Goal: Information Seeking & Learning: Learn about a topic

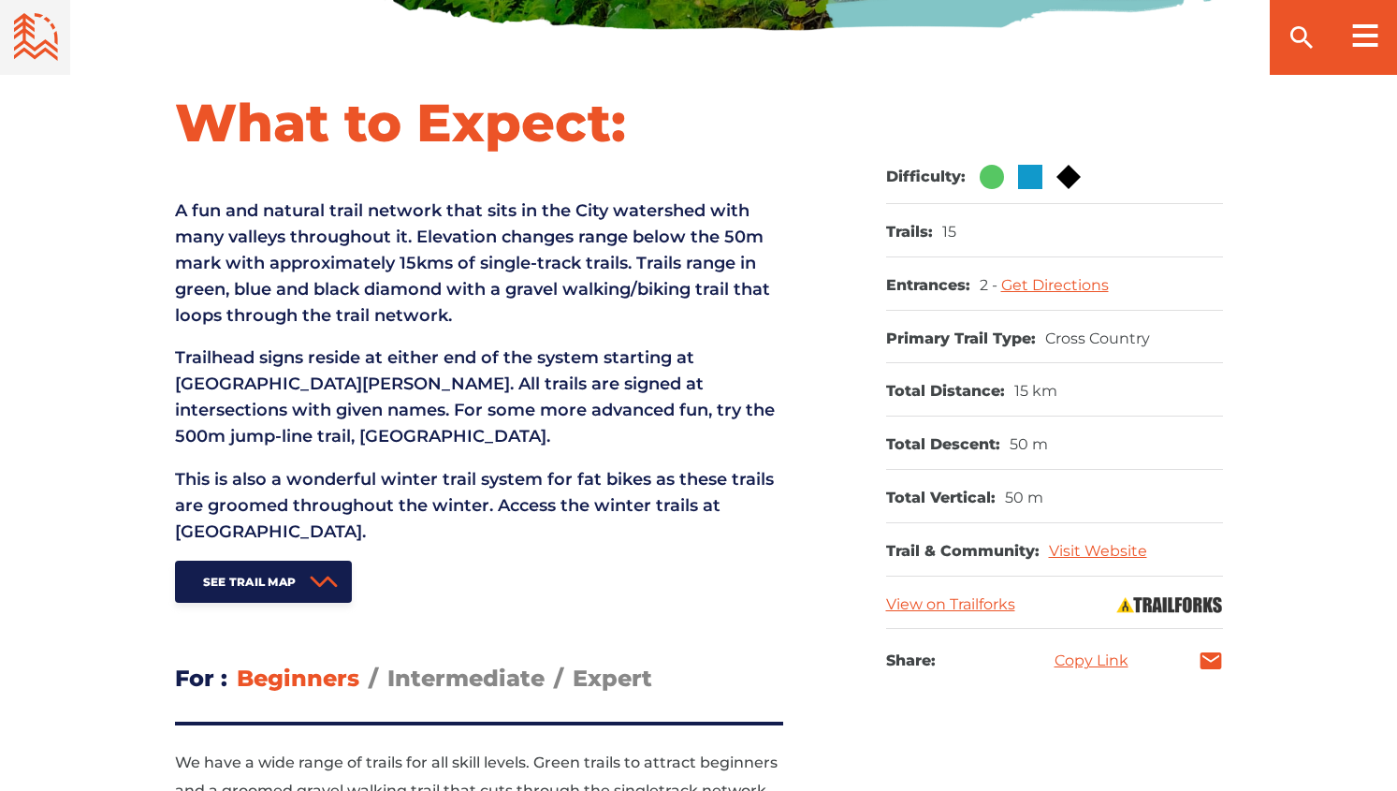
scroll to position [749, 0]
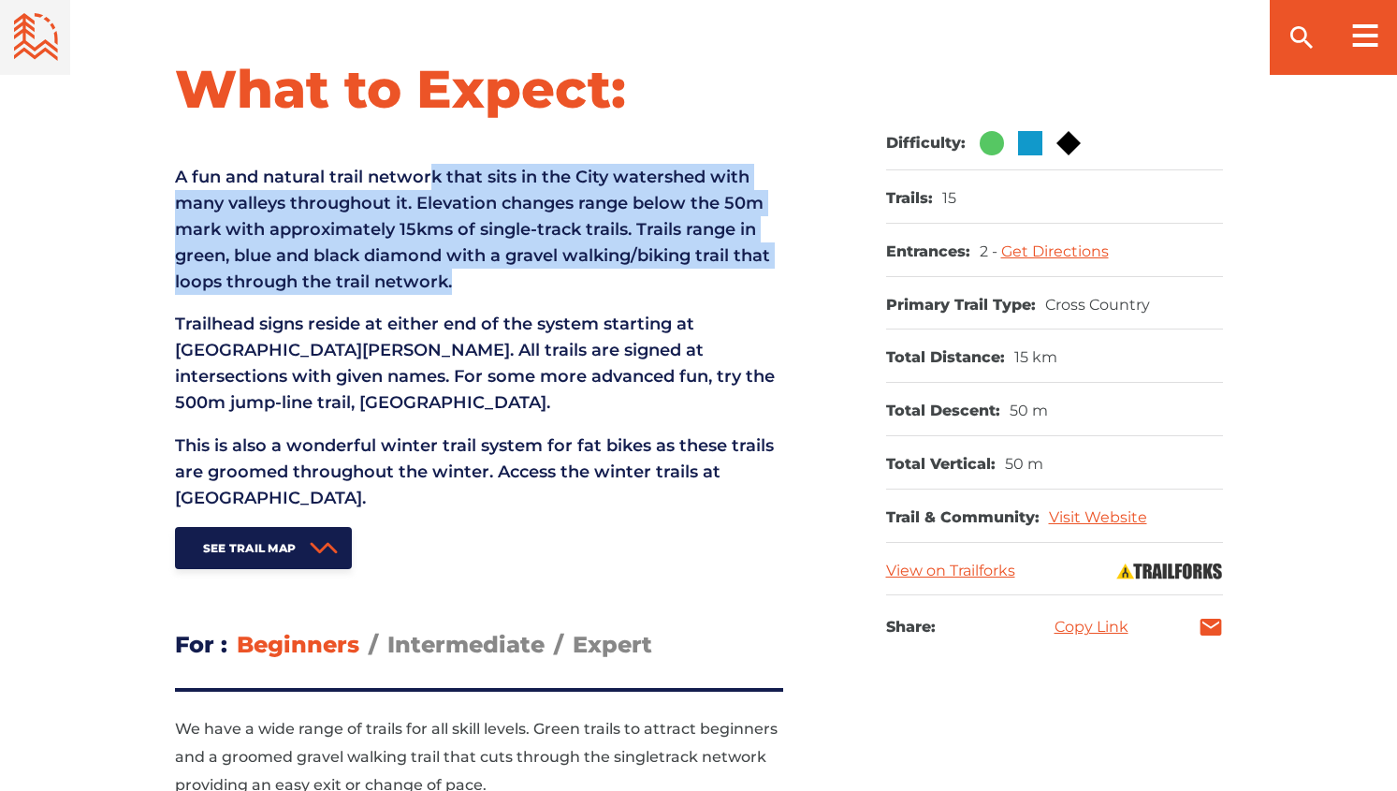
drag, startPoint x: 436, startPoint y: 157, endPoint x: 476, endPoint y: 276, distance: 125.5
click at [476, 276] on div "What to Expect: A fun and natural trail network that sits in the City watershed…" at bounding box center [479, 312] width 608 height 513
click at [475, 276] on p "A fun and natural trail network that sits in the City watershed with many valle…" at bounding box center [479, 229] width 608 height 131
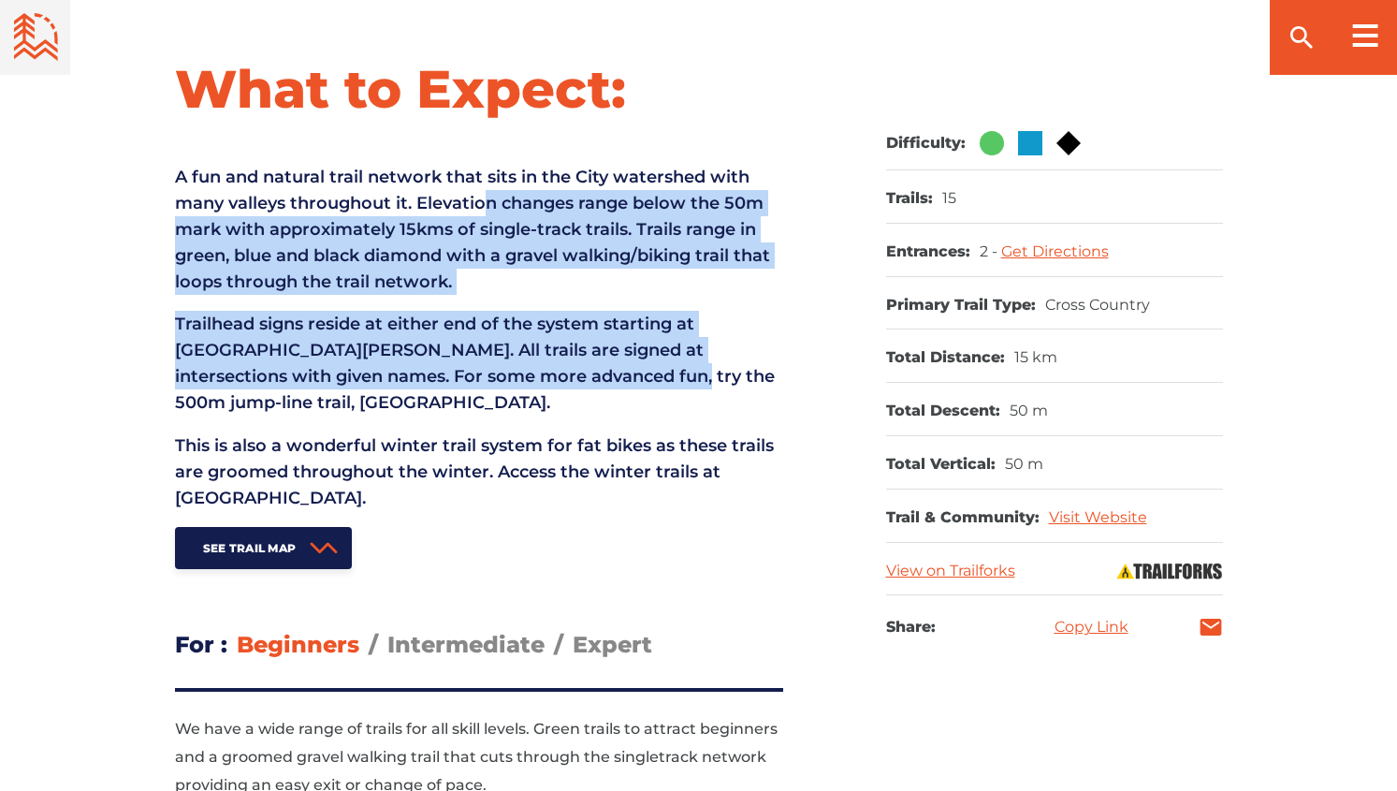
drag, startPoint x: 498, startPoint y: 388, endPoint x: 486, endPoint y: 206, distance: 182.9
click at [486, 206] on div "What to Expect: A fun and natural trail network that sits in the City watershed…" at bounding box center [479, 312] width 608 height 513
click at [486, 206] on p "A fun and natural trail network that sits in the City watershed with many valle…" at bounding box center [479, 229] width 608 height 131
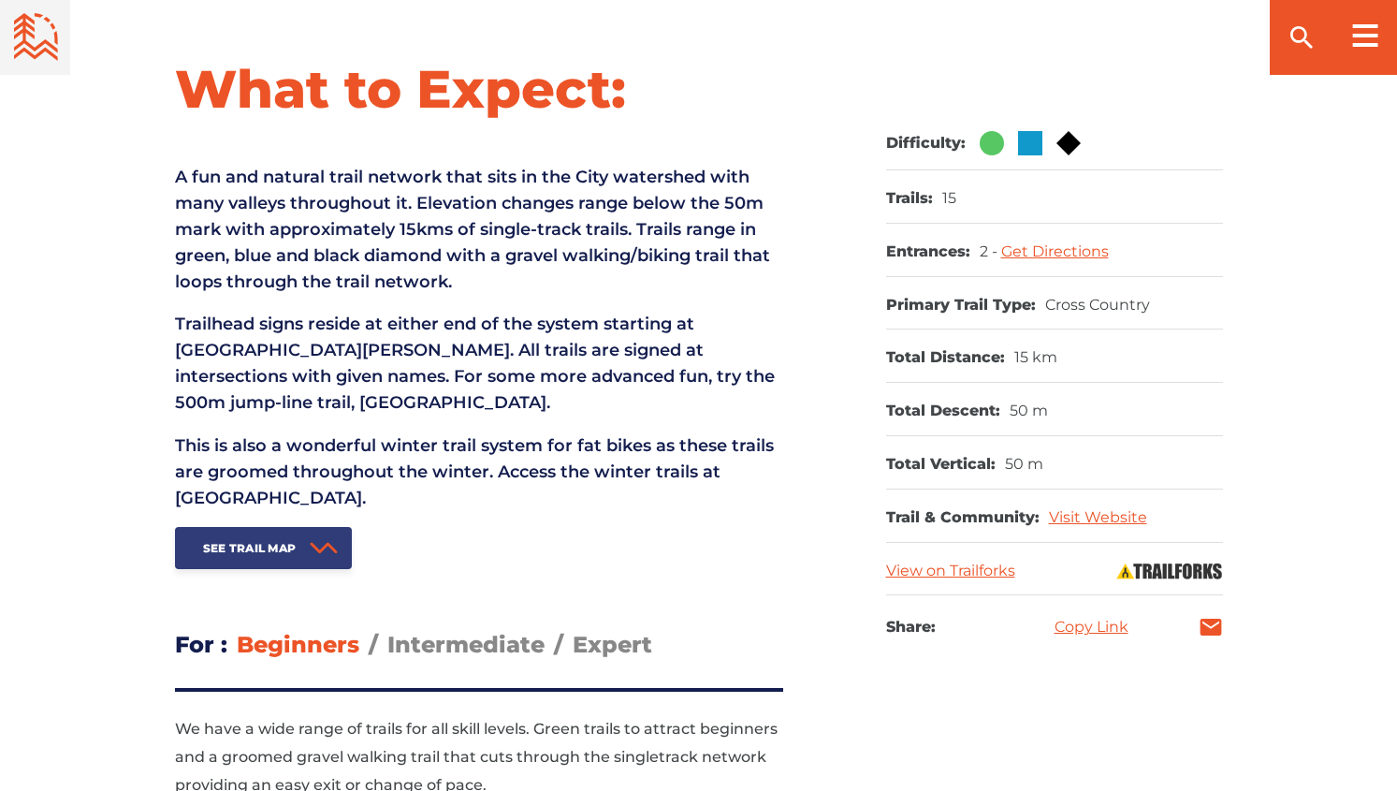
click at [288, 537] on link "See Trail Map" at bounding box center [264, 548] width 178 height 42
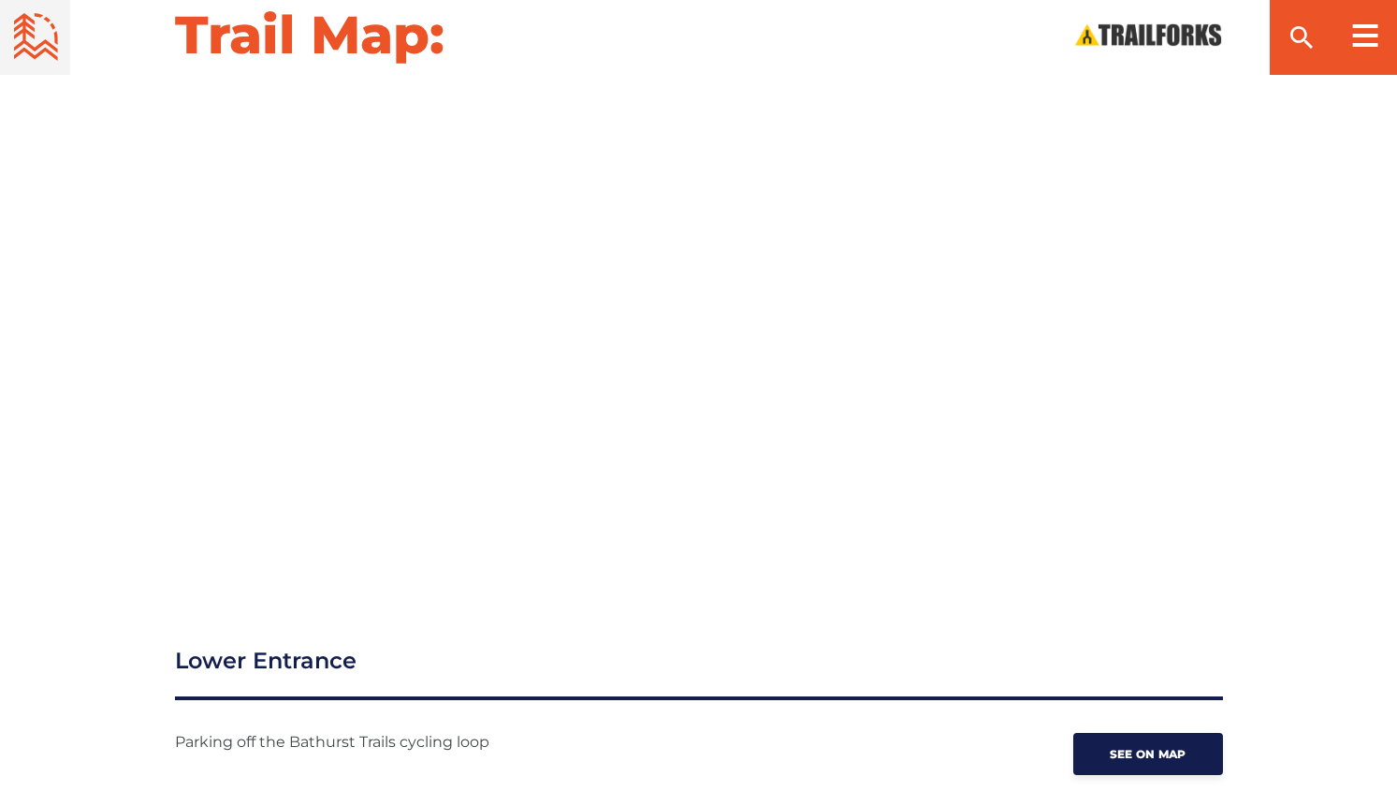
scroll to position [2133, 0]
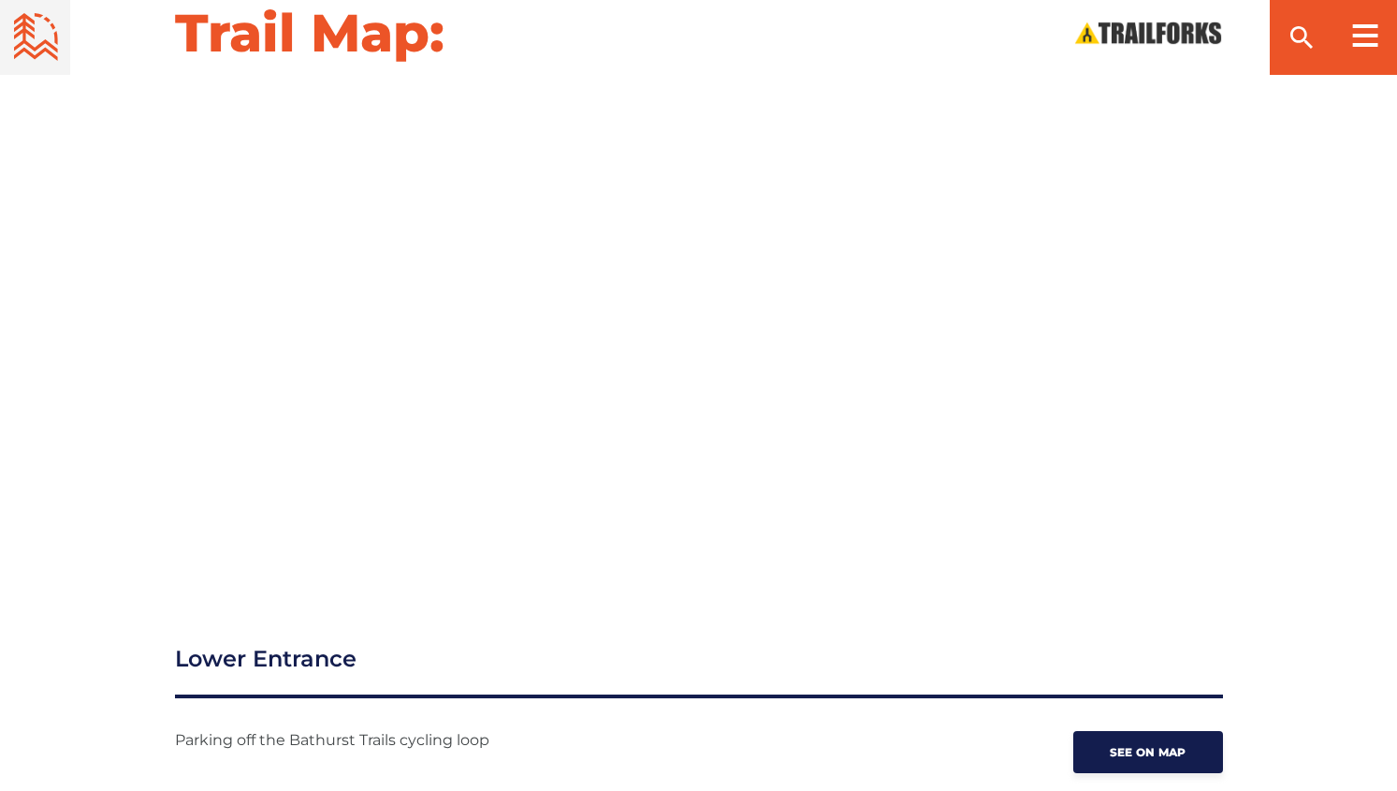
click at [1355, 194] on div "Trail Map:" at bounding box center [698, 283] width 1397 height 567
click at [592, 61] on div "Trail Map:" at bounding box center [699, 33] width 1310 height 66
drag, startPoint x: 51, startPoint y: 376, endPoint x: 62, endPoint y: 373, distance: 11.6
click at [51, 376] on div at bounding box center [699, 331] width 1310 height 474
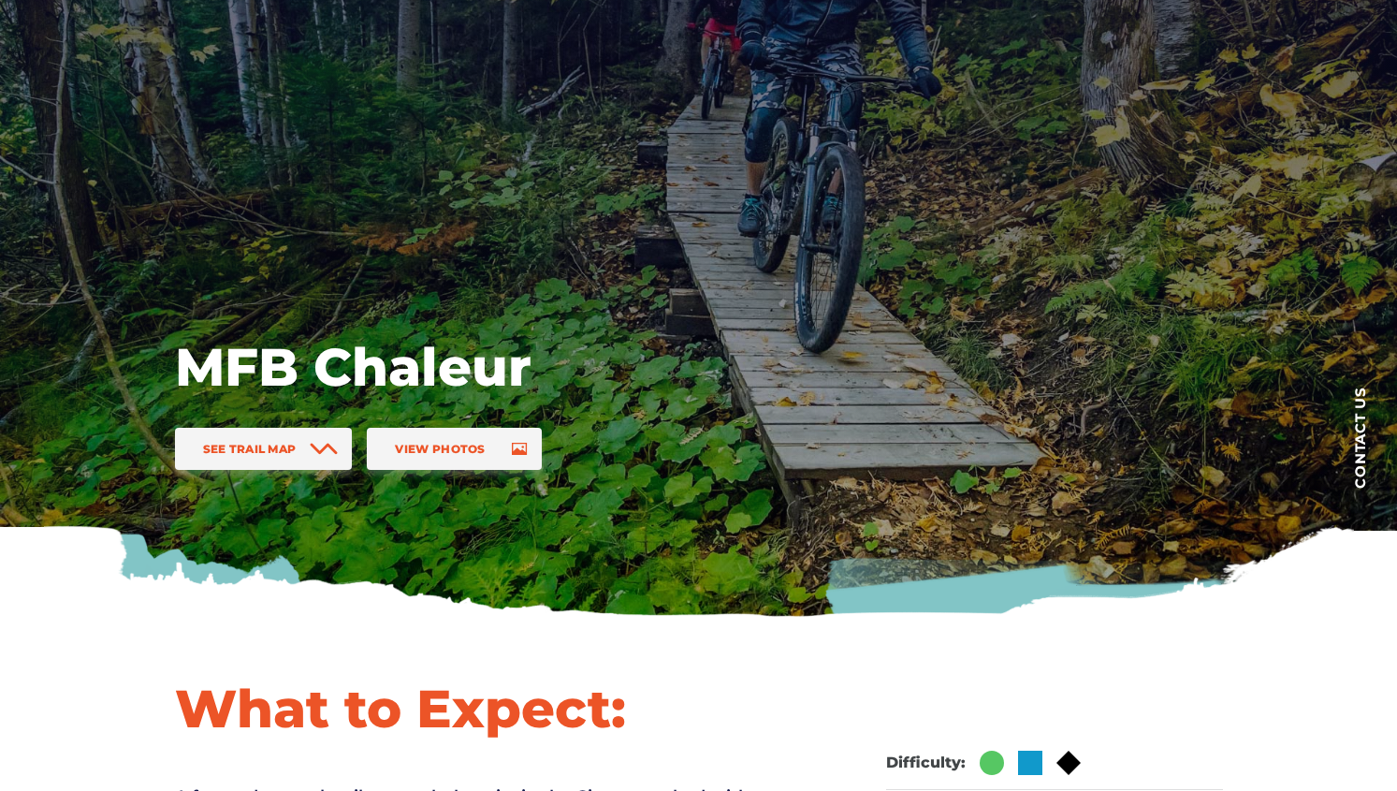
scroll to position [468, 0]
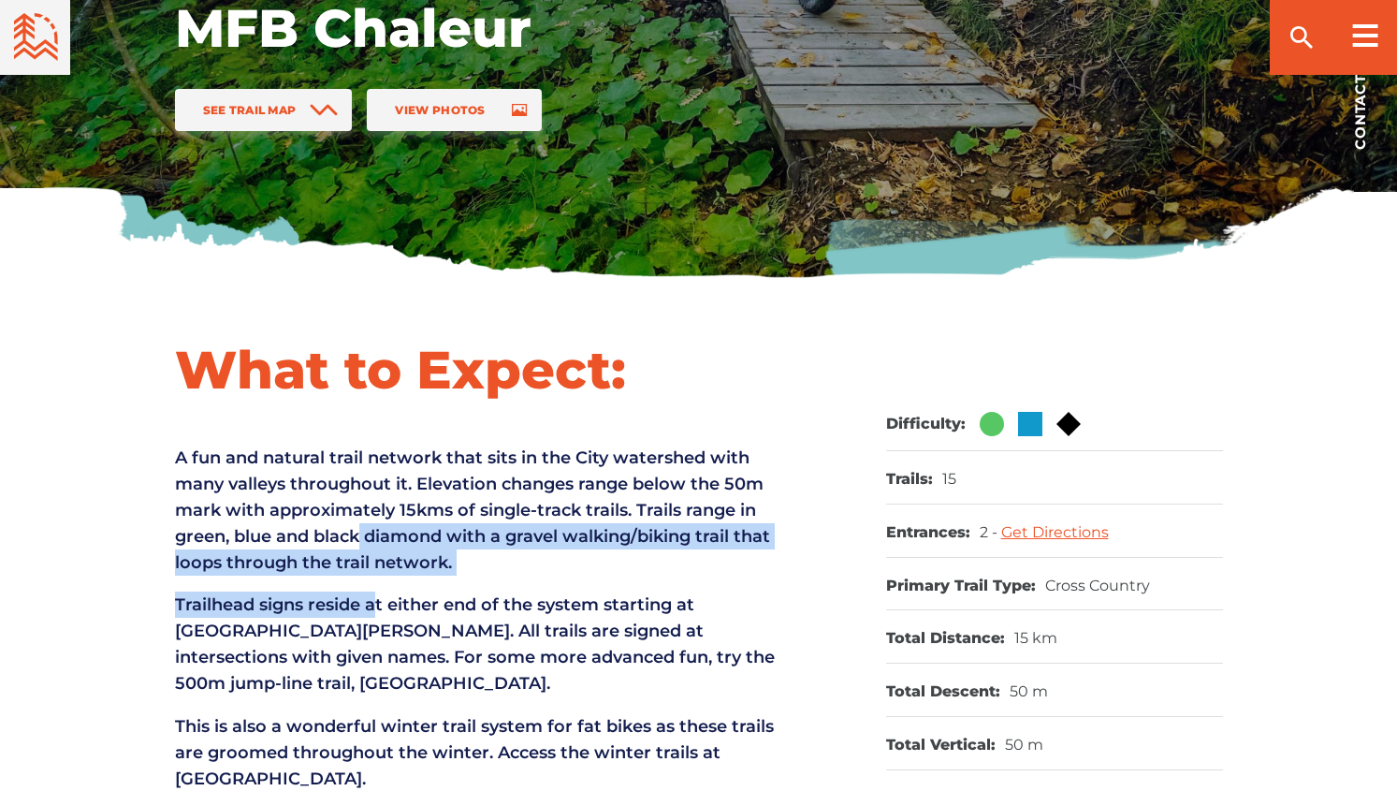
drag, startPoint x: 363, startPoint y: 527, endPoint x: 374, endPoint y: 584, distance: 58.2
click at [374, 584] on div "What to Expect: A fun and natural trail network that sits in the City watershed…" at bounding box center [479, 593] width 608 height 513
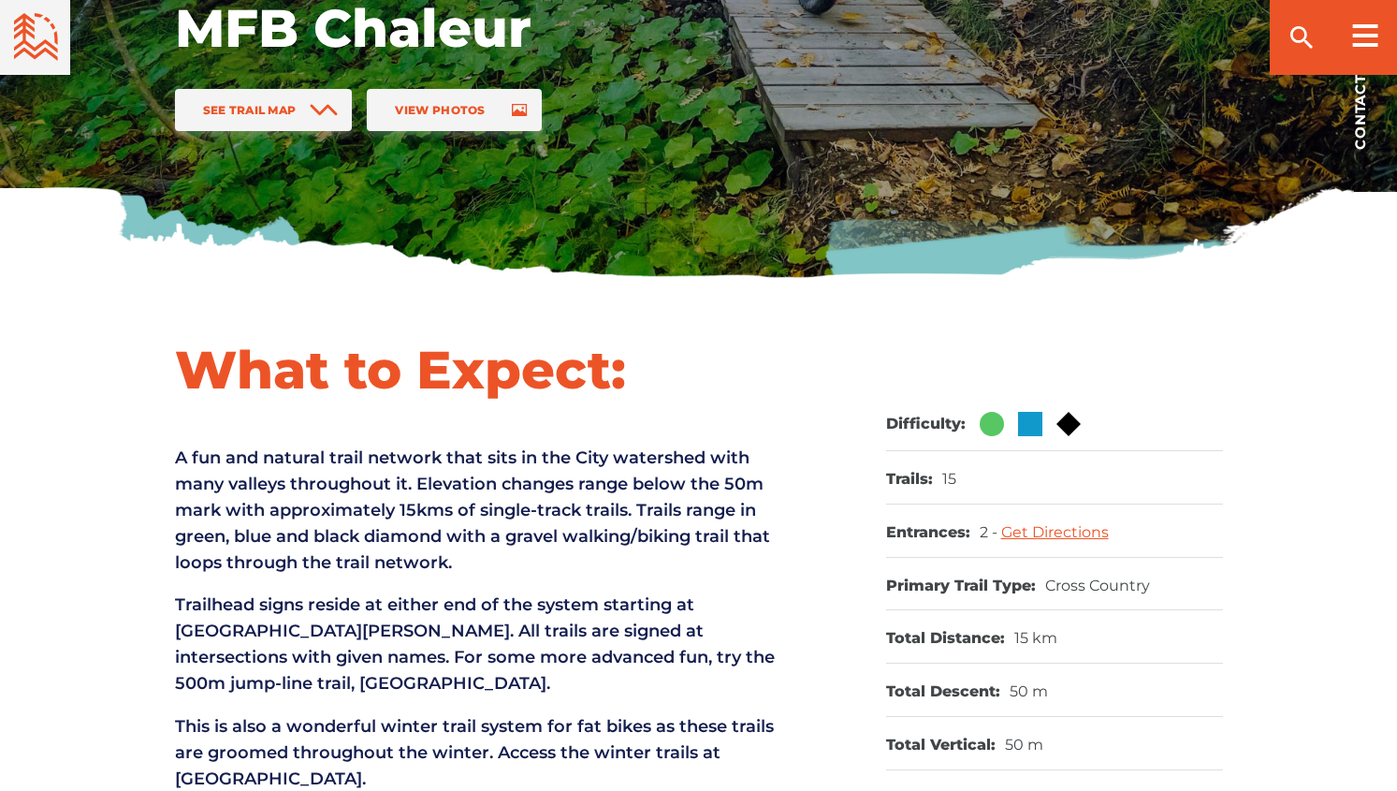
click at [460, 465] on p "A fun and natural trail network that sits in the City watershed with many valle…" at bounding box center [479, 510] width 608 height 131
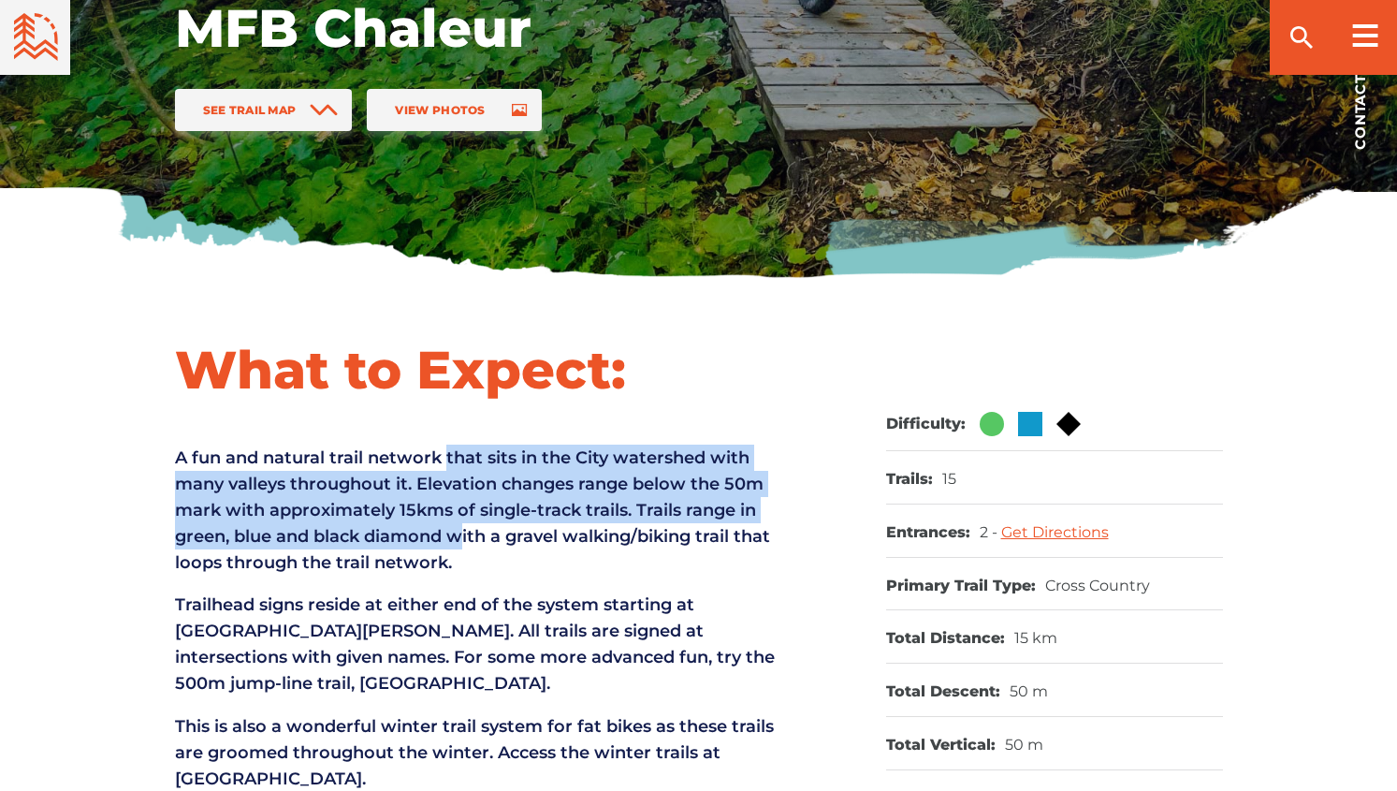
drag, startPoint x: 450, startPoint y: 453, endPoint x: 459, endPoint y: 525, distance: 72.6
click at [459, 525] on p "A fun and natural trail network that sits in the City watershed with many valle…" at bounding box center [479, 510] width 608 height 131
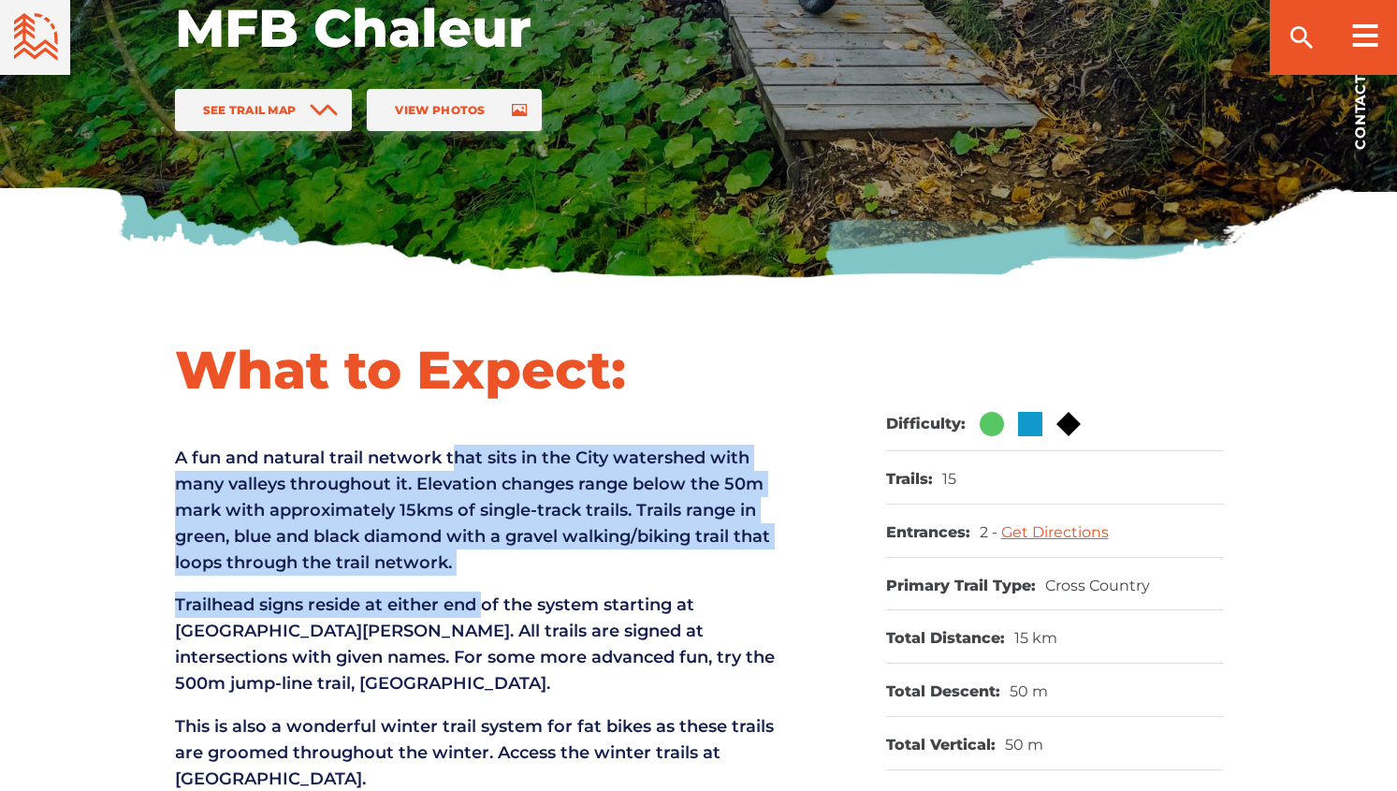
drag, startPoint x: 483, startPoint y: 564, endPoint x: 455, endPoint y: 438, distance: 129.4
click at [455, 438] on div "What to Expect: A fun and natural trail network that sits in the City watershed…" at bounding box center [479, 593] width 608 height 513
drag, startPoint x: 467, startPoint y: 493, endPoint x: 474, endPoint y: 503, distance: 12.7
click at [469, 495] on p "A fun and natural trail network that sits in the City watershed with many valle…" at bounding box center [479, 510] width 608 height 131
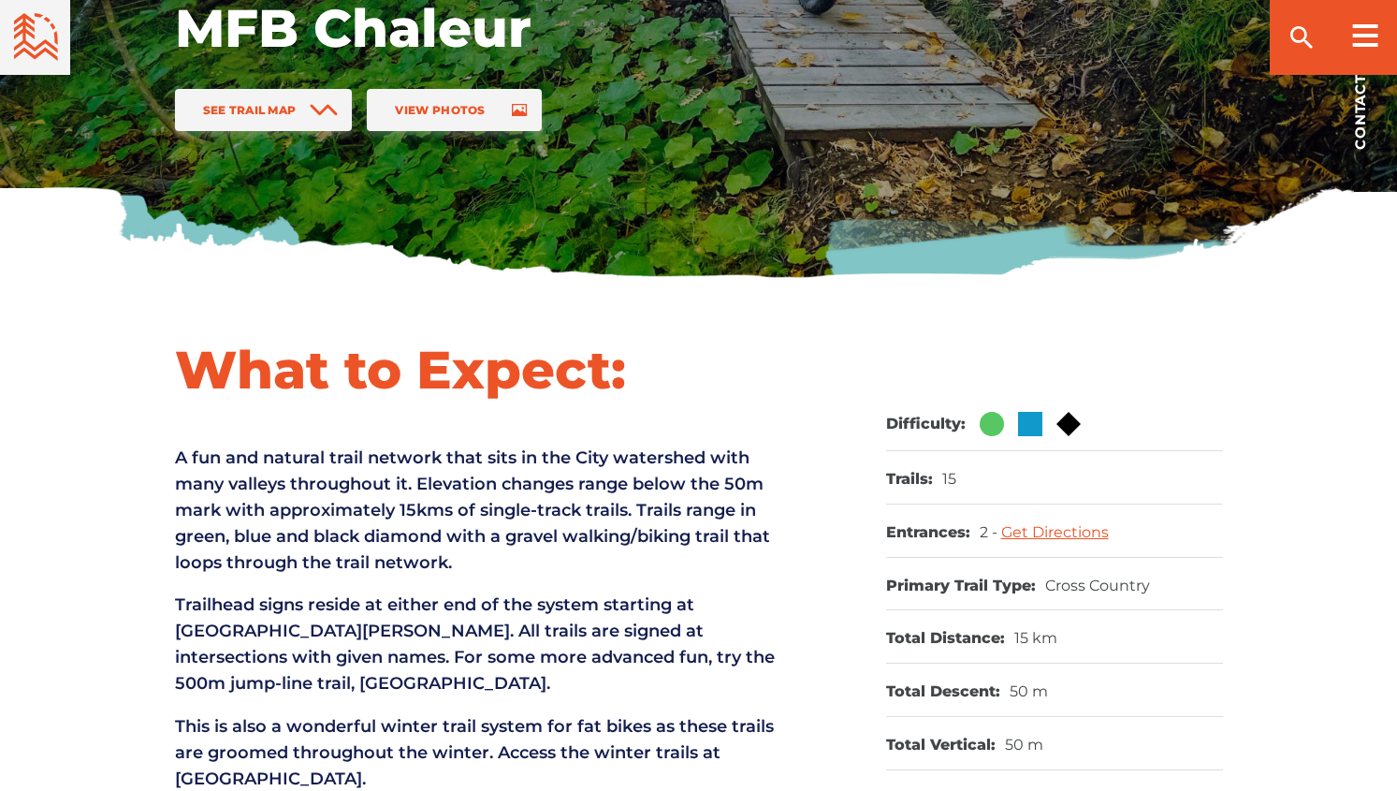
click at [576, 644] on p "Trailhead signs reside at either end of the system starting at [GEOGRAPHIC_DATA…" at bounding box center [479, 643] width 608 height 105
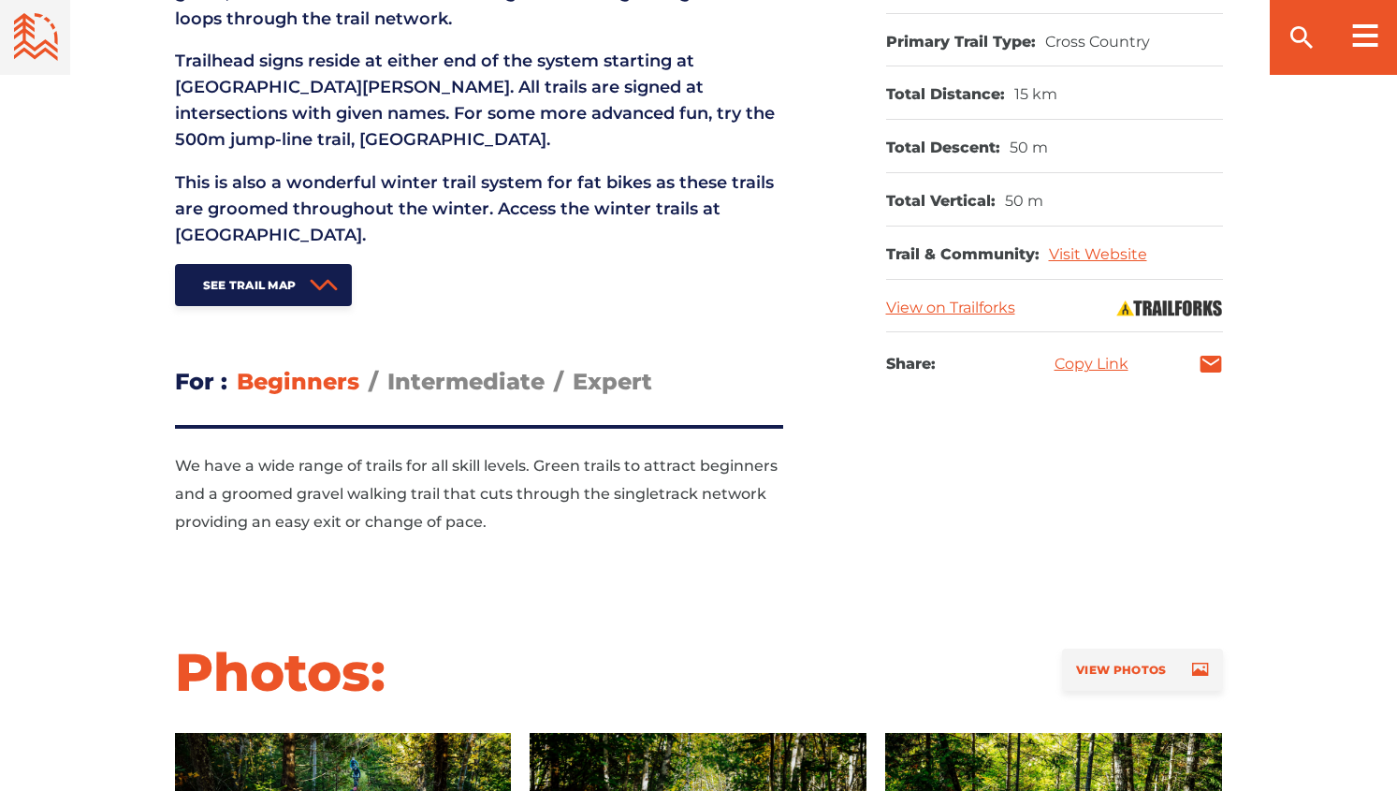
scroll to position [1029, 0]
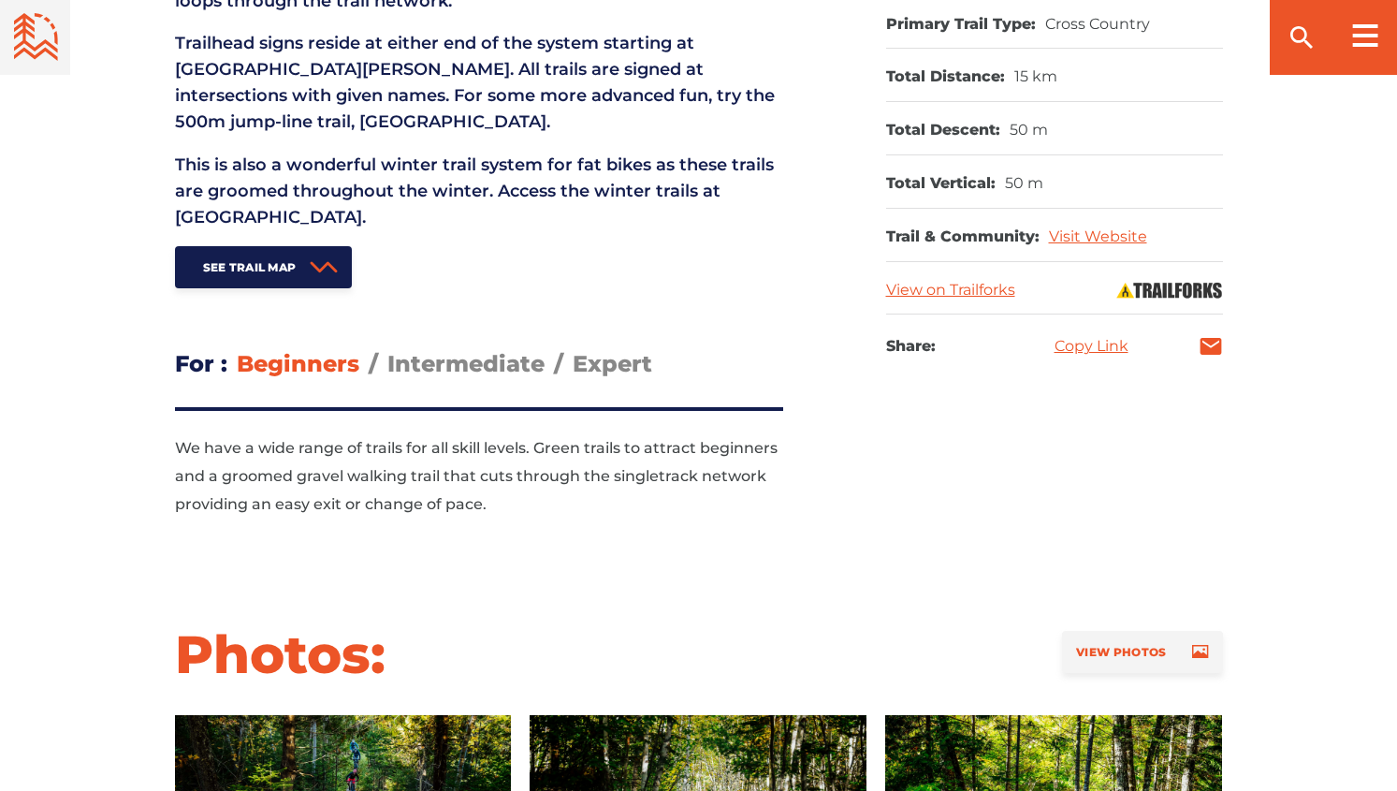
click at [442, 347] on header "For Beginners Intermediate Expert" at bounding box center [479, 363] width 608 height 39
click at [453, 357] on span "Intermediate" at bounding box center [465, 363] width 157 height 27
click at [387, 349] on input "Intermediate" at bounding box center [387, 349] width 0 height 0
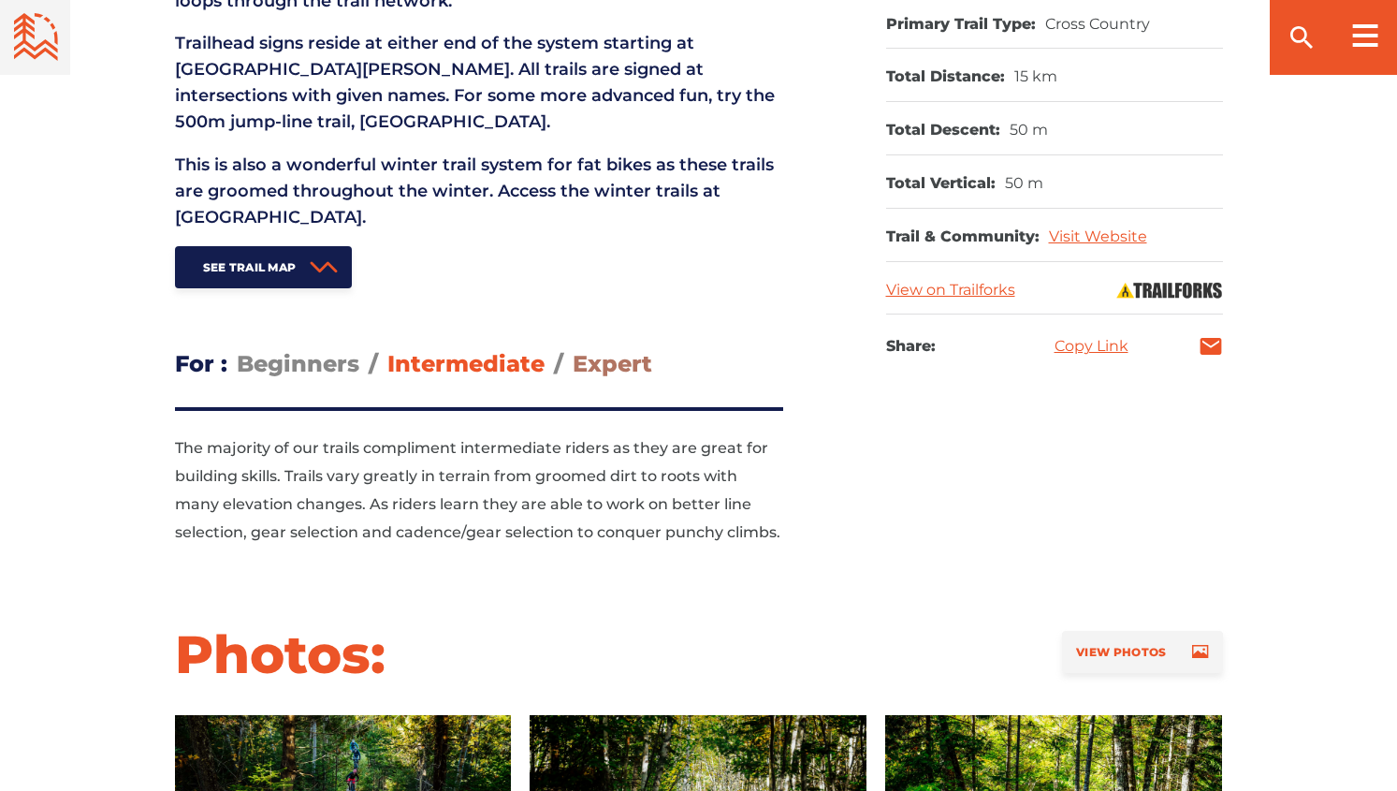
click at [608, 362] on span "Expert" at bounding box center [613, 363] width 80 height 27
click at [573, 349] on input "Expert" at bounding box center [573, 349] width 0 height 0
